Goal: Information Seeking & Learning: Stay updated

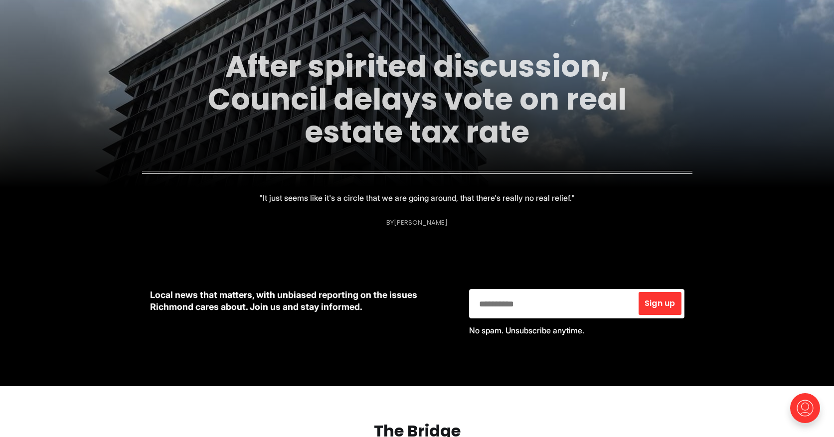
scroll to position [206, 0]
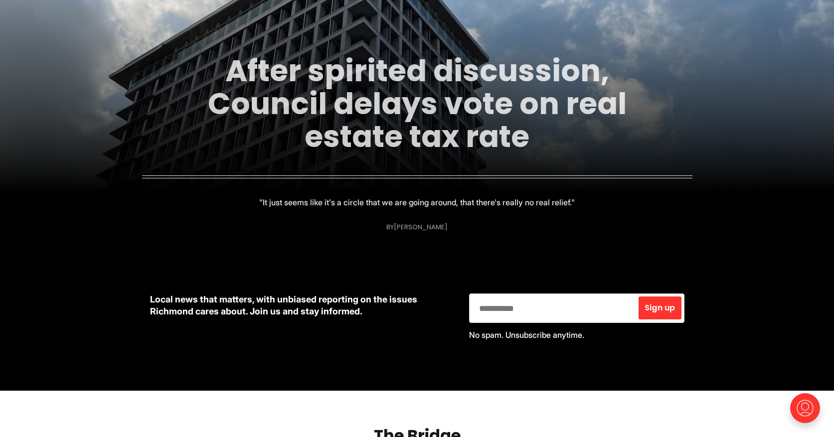
click at [471, 109] on link "After spirited discussion, Council delays vote on real estate tax rate" at bounding box center [417, 104] width 419 height 108
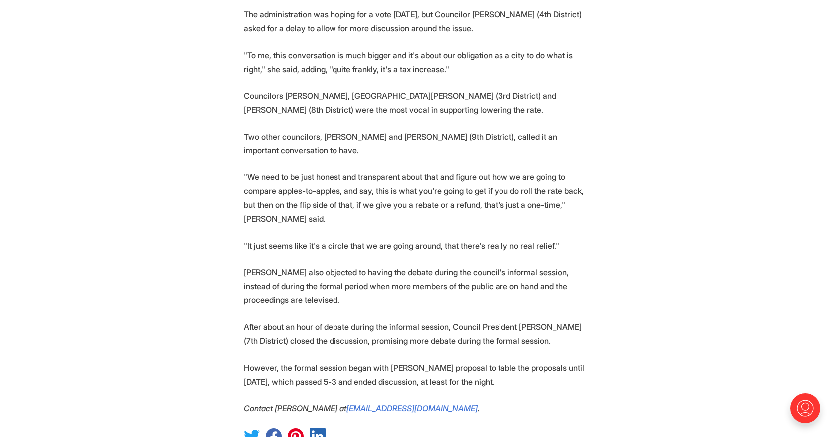
scroll to position [1115, 0]
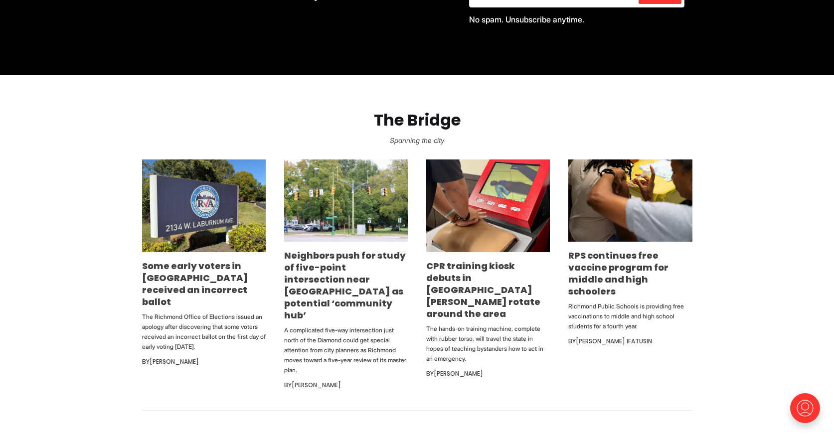
scroll to position [524, 0]
